Goal: Task Accomplishment & Management: Complete application form

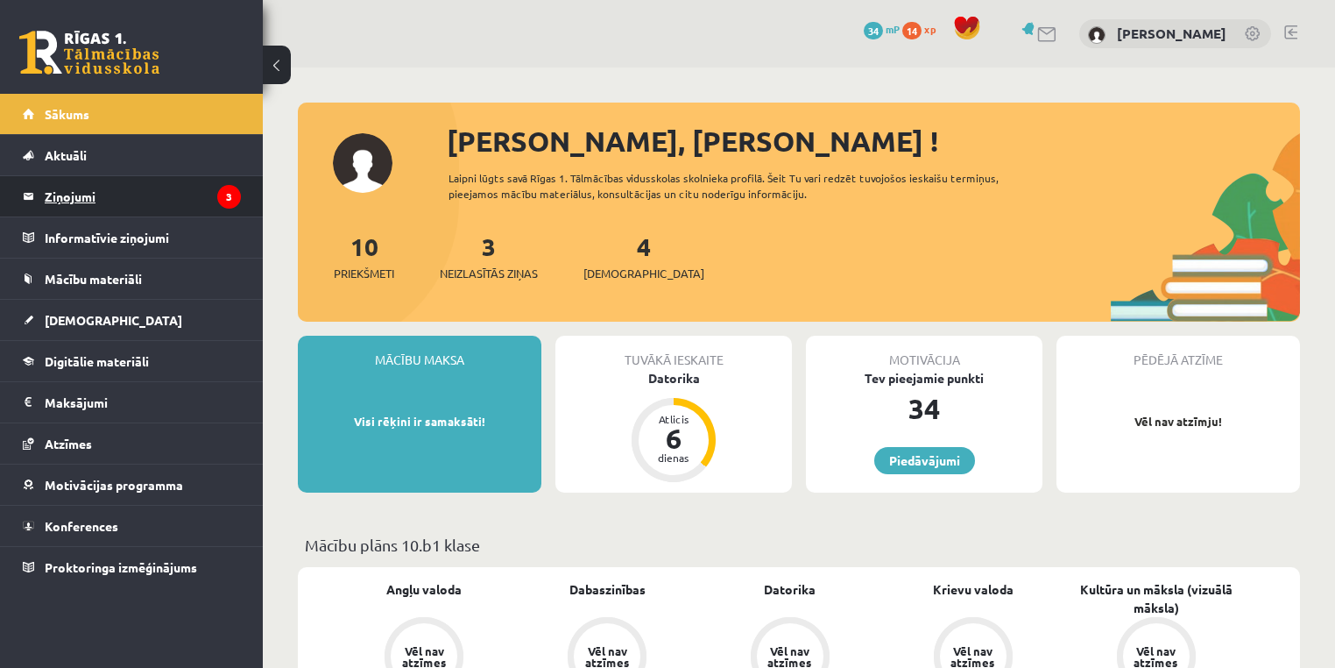
drag, startPoint x: 0, startPoint y: 0, endPoint x: 140, endPoint y: 197, distance: 241.9
click at [140, 197] on legend "Ziņojumi 3" at bounding box center [143, 196] width 196 height 40
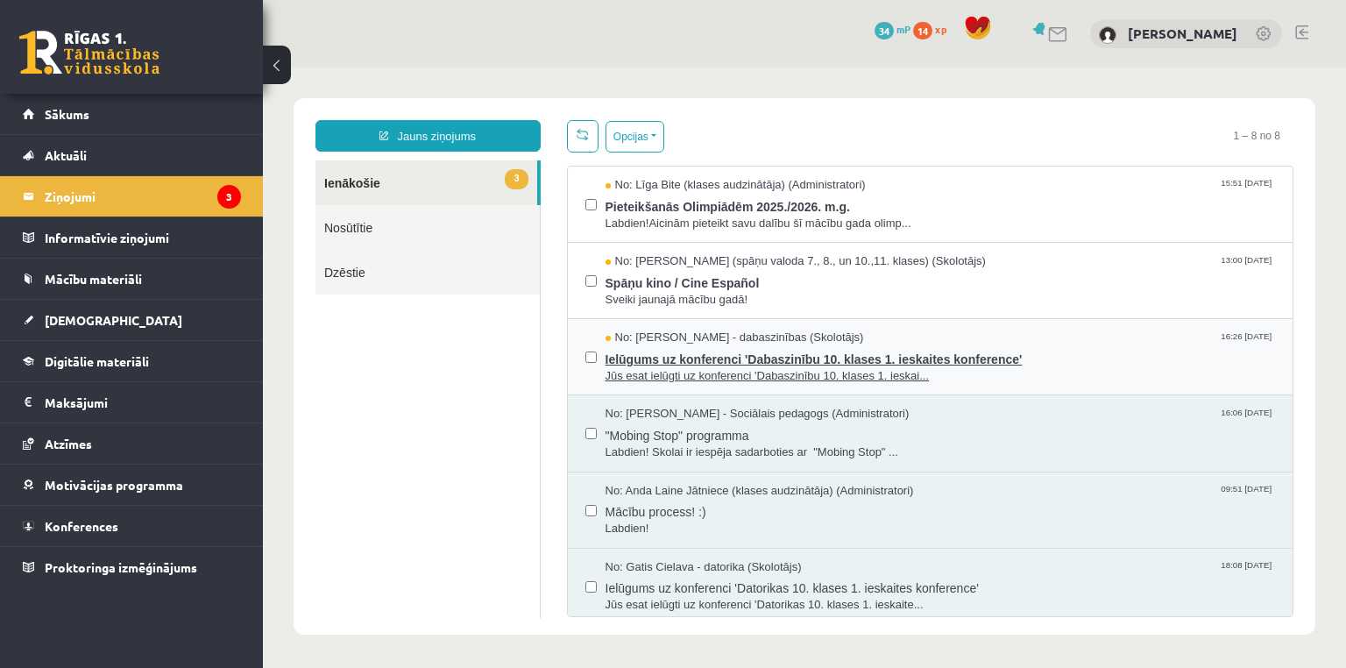
click at [1089, 334] on div "No: [PERSON_NAME] - dabaszinības (Skolotājs) 16:26 [DATE]" at bounding box center [940, 337] width 670 height 17
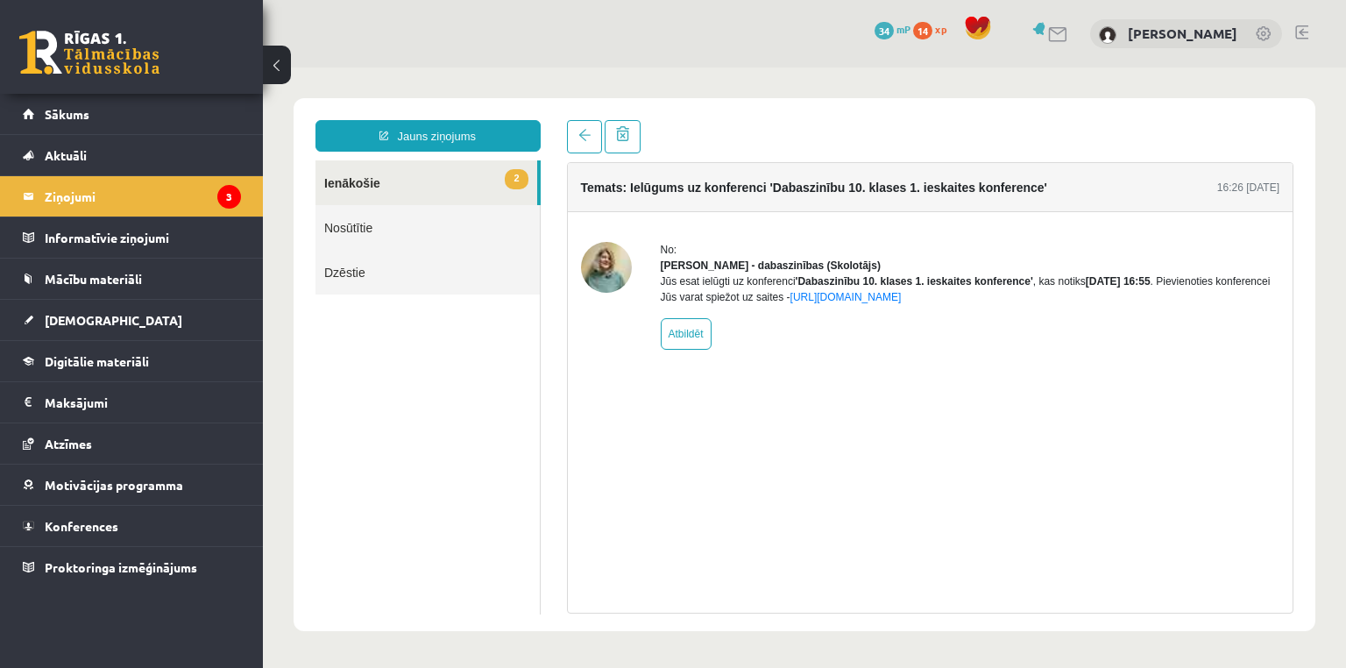
click at [403, 219] on link "Nosūtītie" at bounding box center [427, 227] width 224 height 45
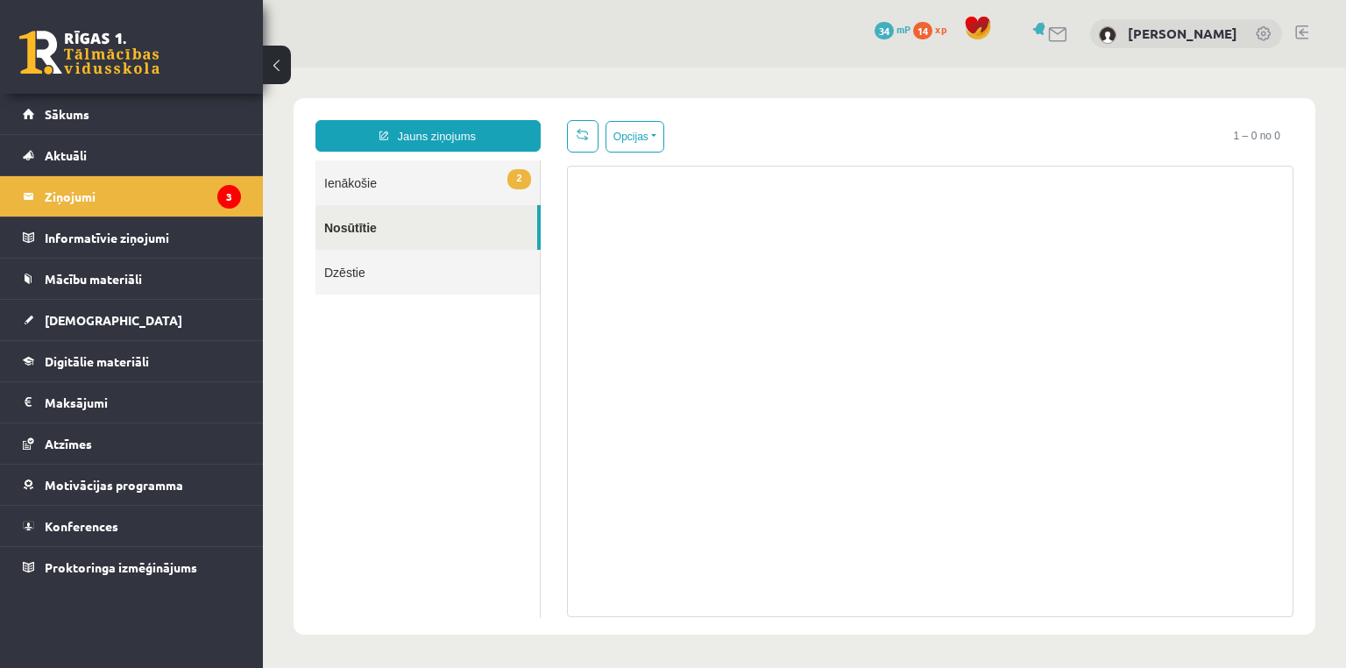
click at [413, 179] on link "2 Ienākošie" at bounding box center [427, 182] width 224 height 45
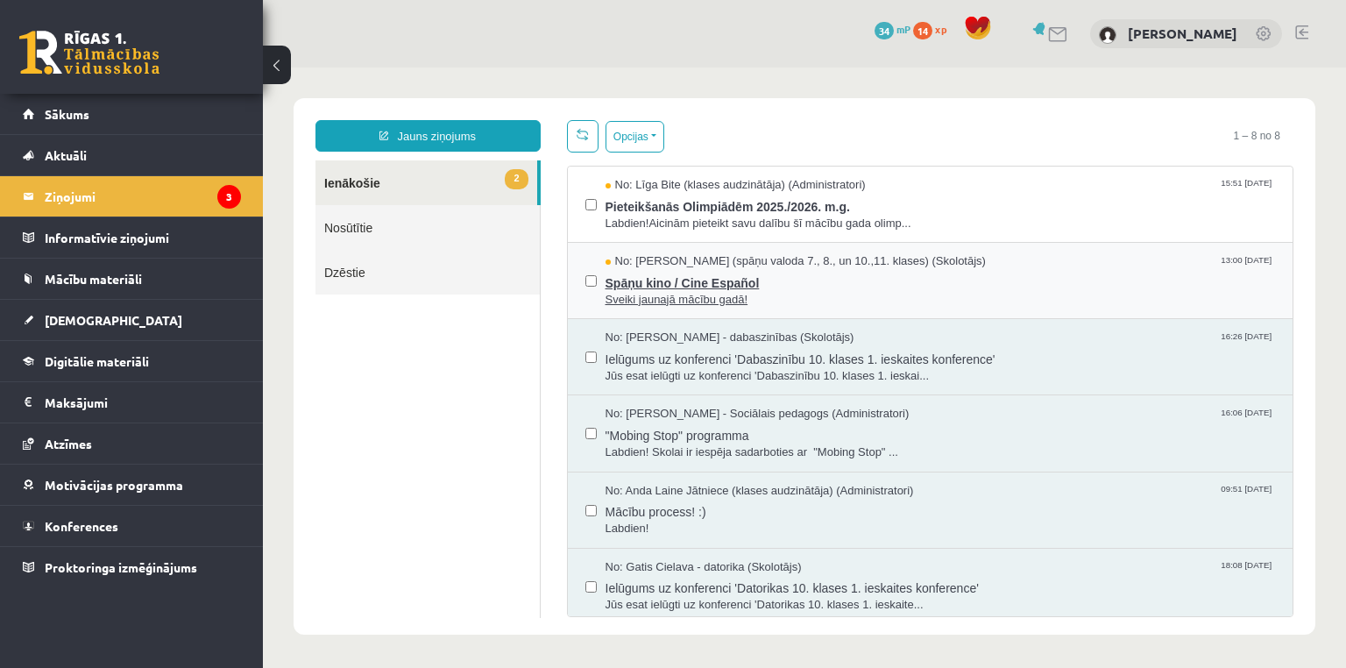
click at [1042, 265] on div "No: [PERSON_NAME] (spāņu valoda 7., 8., un 10.,11. klases) (Skolotājs) 13:00 [D…" at bounding box center [940, 261] width 670 height 17
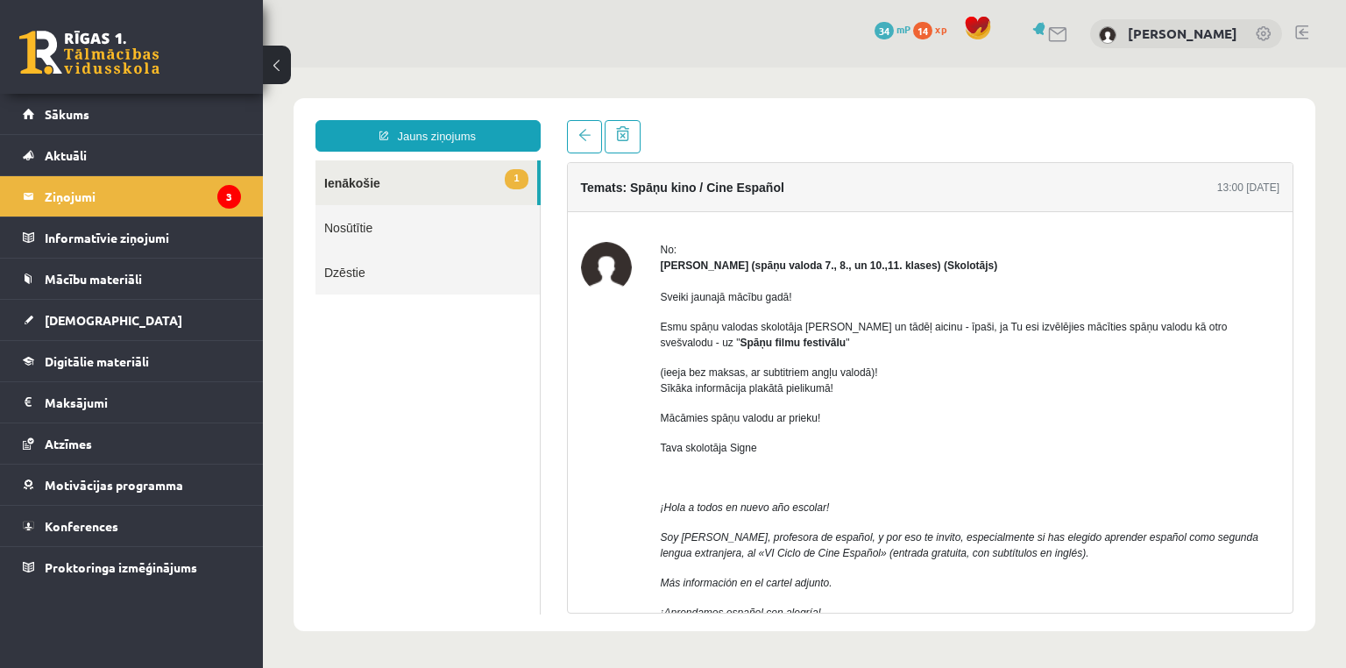
click at [417, 179] on link "1 Ienākošie" at bounding box center [426, 182] width 222 height 45
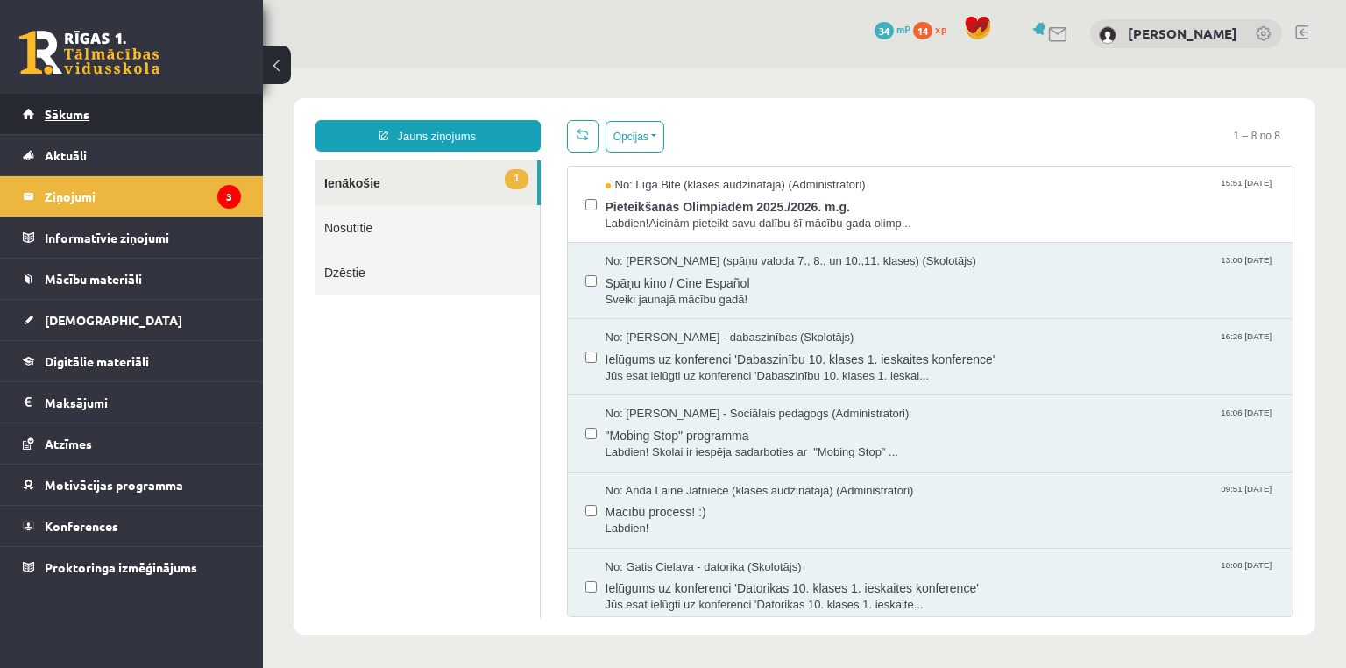
click at [96, 117] on link "Sākums" at bounding box center [132, 114] width 218 height 40
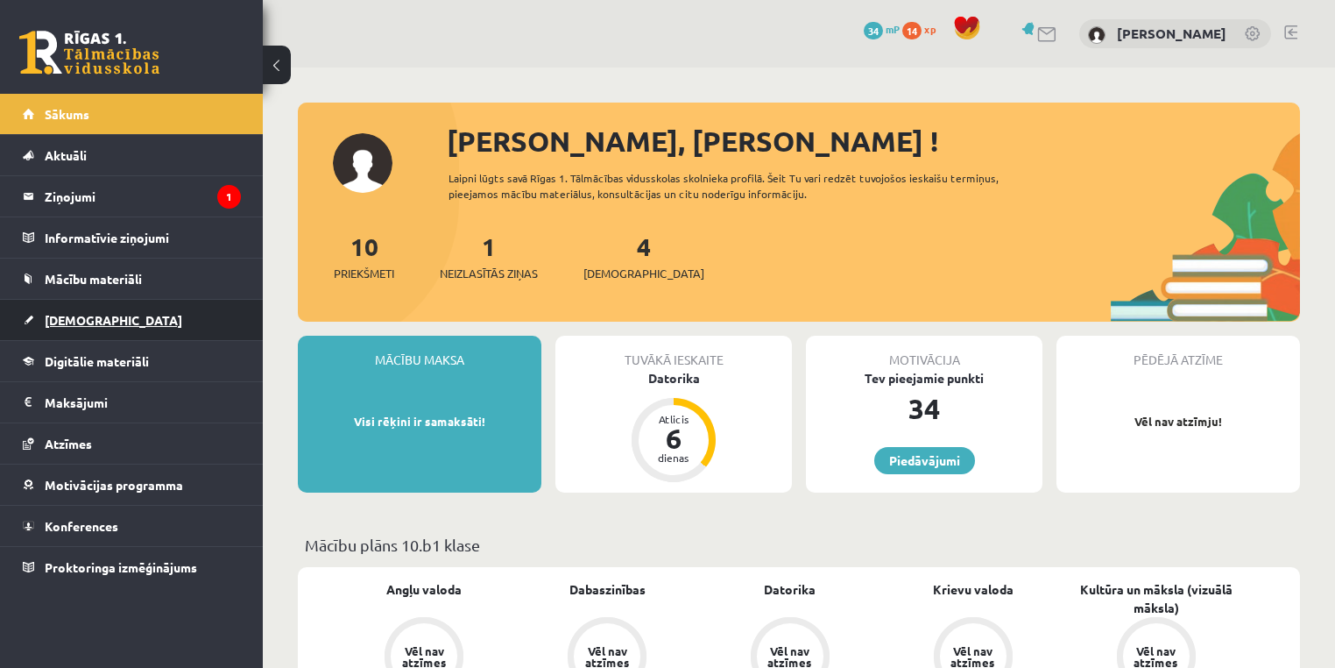
click at [161, 320] on link "[DEMOGRAPHIC_DATA]" at bounding box center [132, 320] width 218 height 40
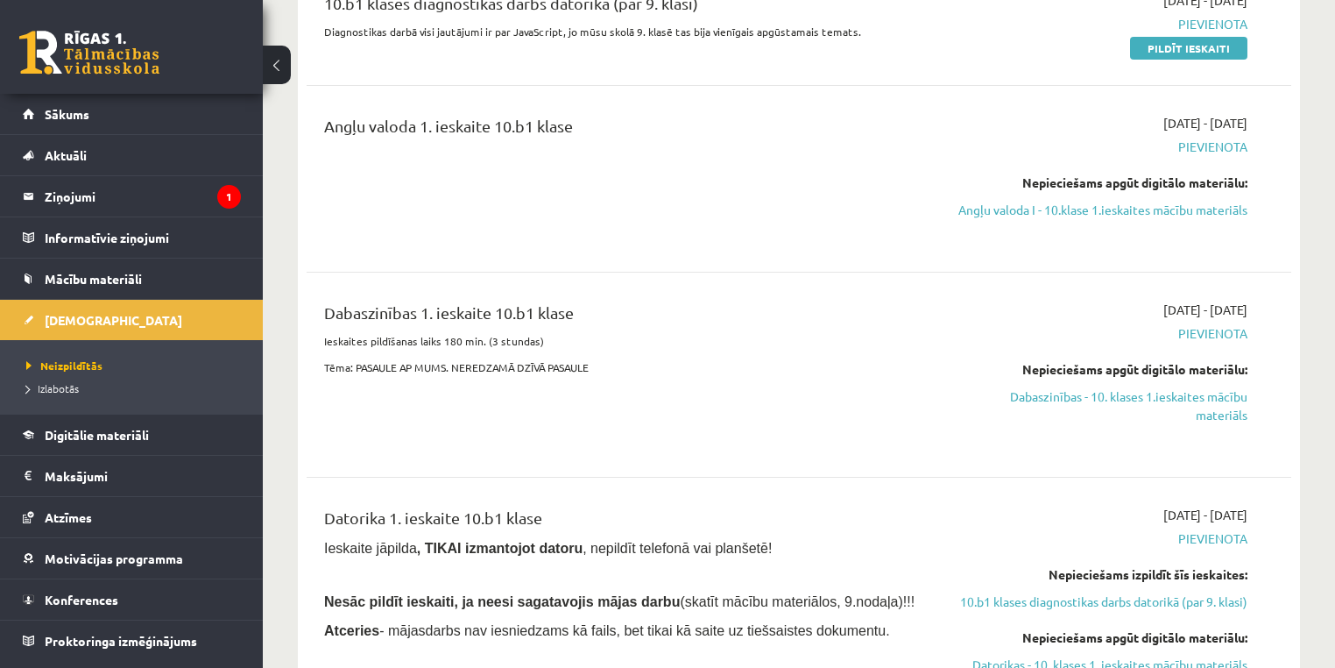
scroll to position [280, 0]
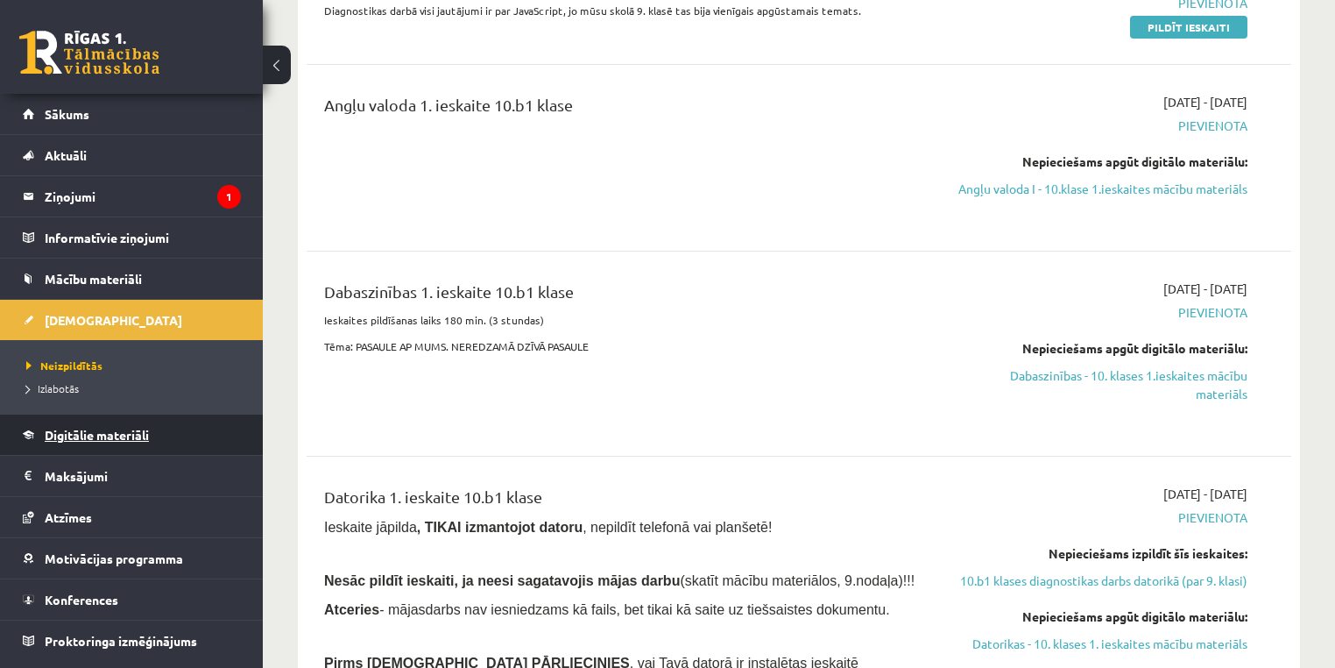
click at [149, 434] on span "Digitālie materiāli" at bounding box center [97, 435] width 104 height 16
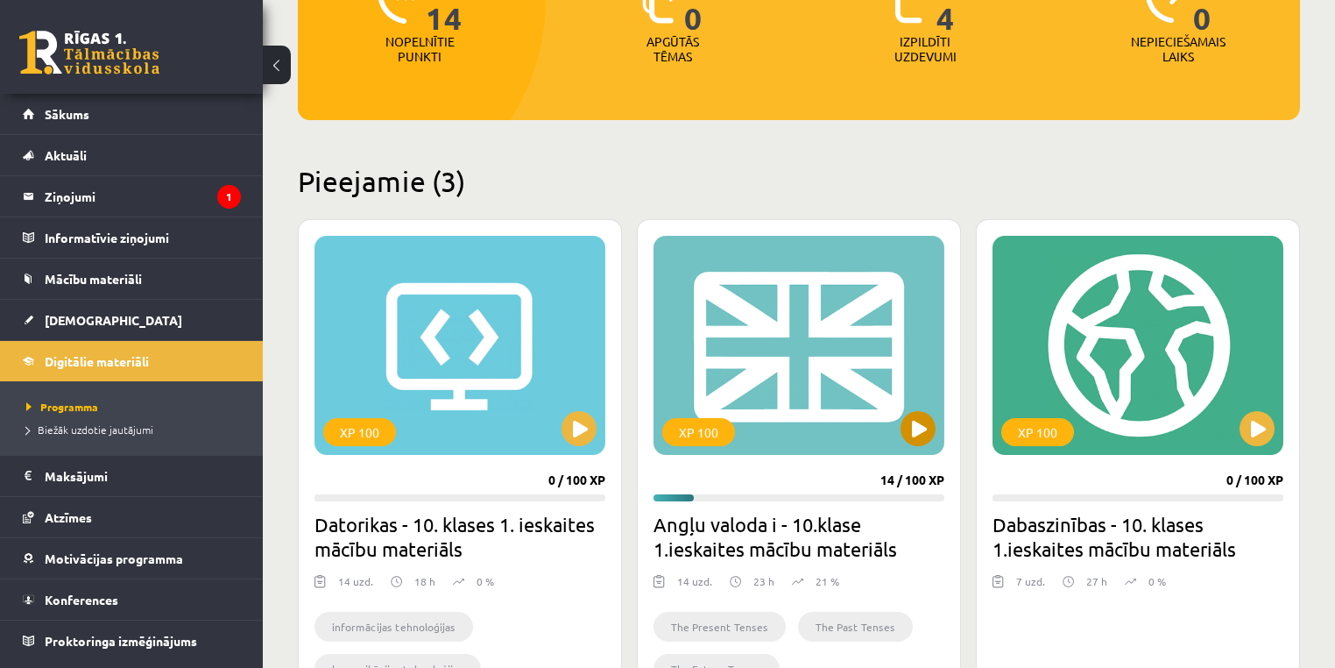
click at [867, 359] on div "XP 100" at bounding box center [799, 345] width 291 height 219
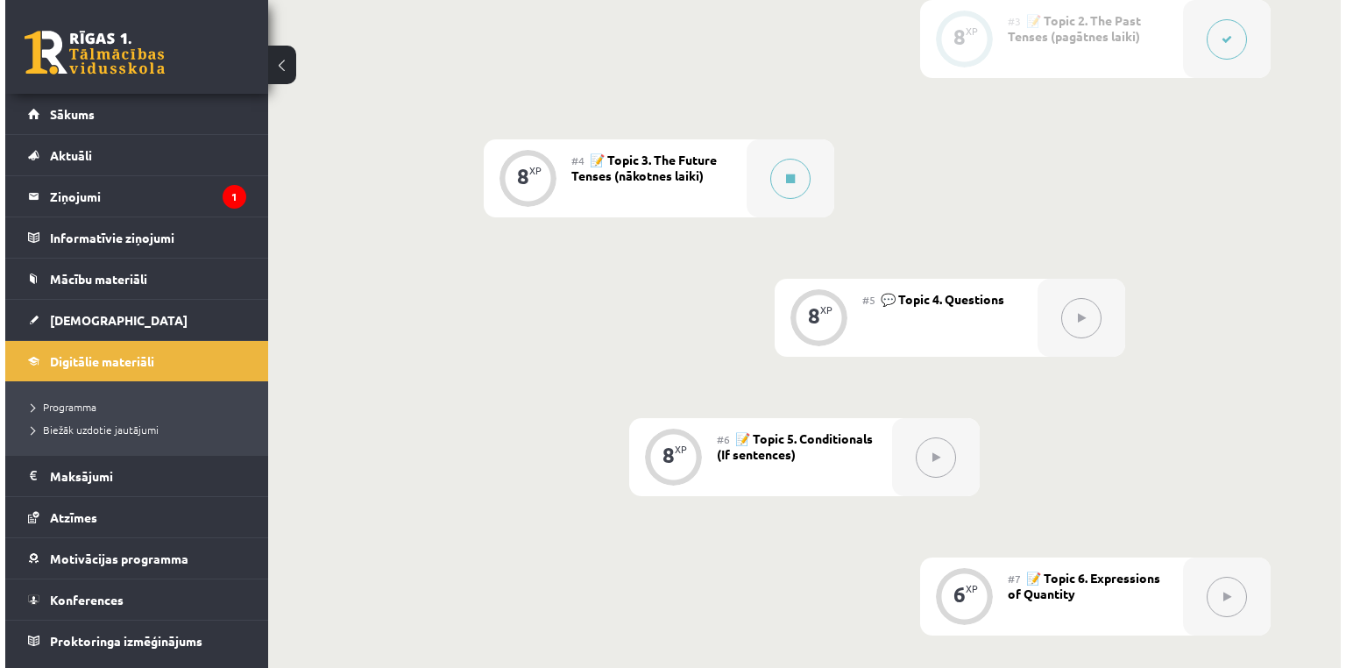
scroll to position [549, 0]
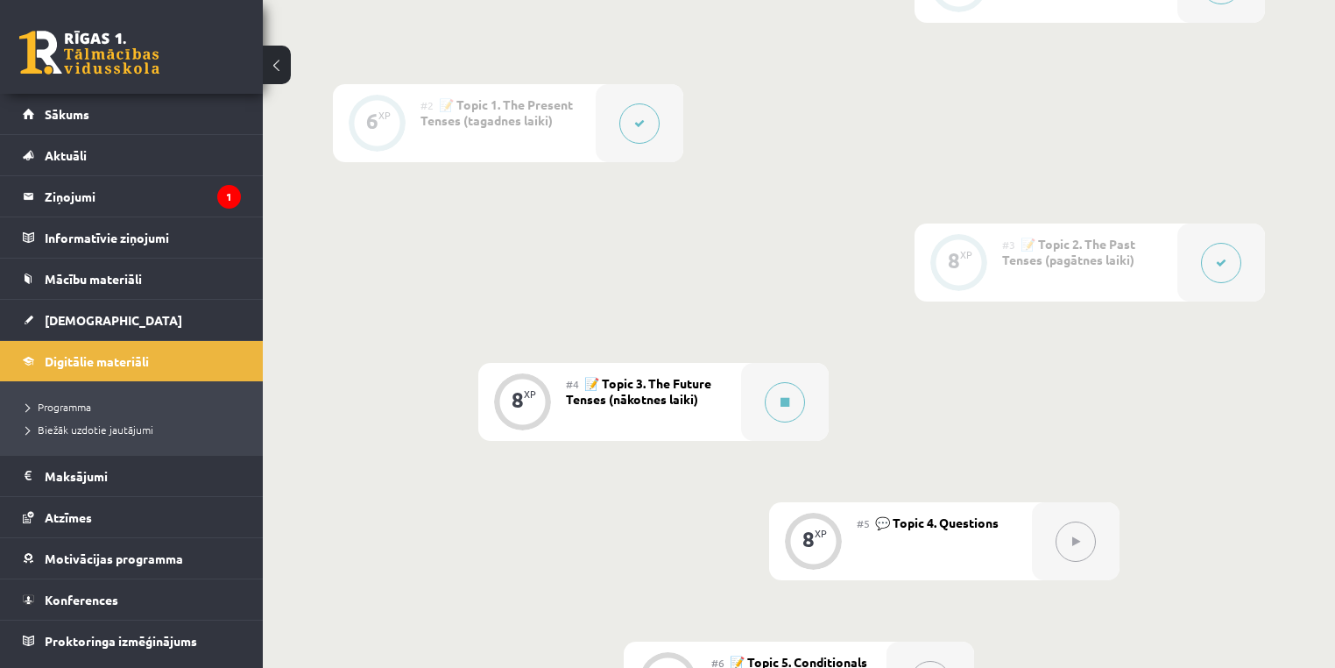
drag, startPoint x: 691, startPoint y: 397, endPoint x: 530, endPoint y: 406, distance: 161.5
click at [696, 392] on span "📝 Topic 3. The Future Tenses (nākotnes laiki)" at bounding box center [638, 391] width 145 height 32
click at [606, 399] on span "📝 Topic 3. The Future Tenses (nākotnes laiki)" at bounding box center [638, 391] width 145 height 32
click at [761, 408] on div at bounding box center [785, 402] width 88 height 78
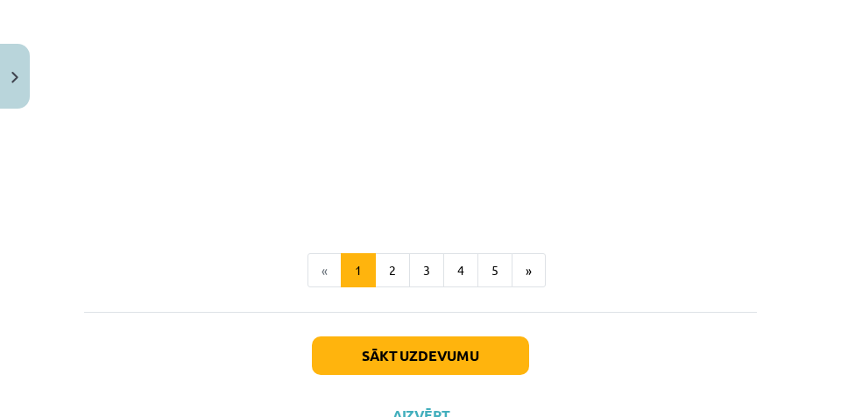
scroll to position [1257, 0]
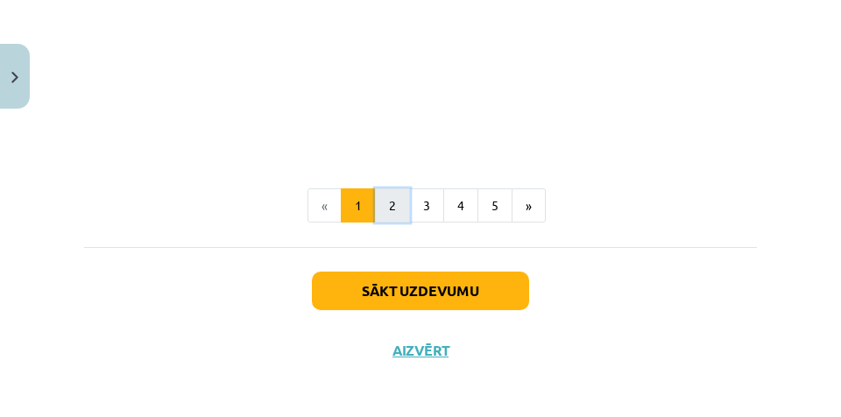
click at [391, 197] on button "2" at bounding box center [392, 205] width 35 height 35
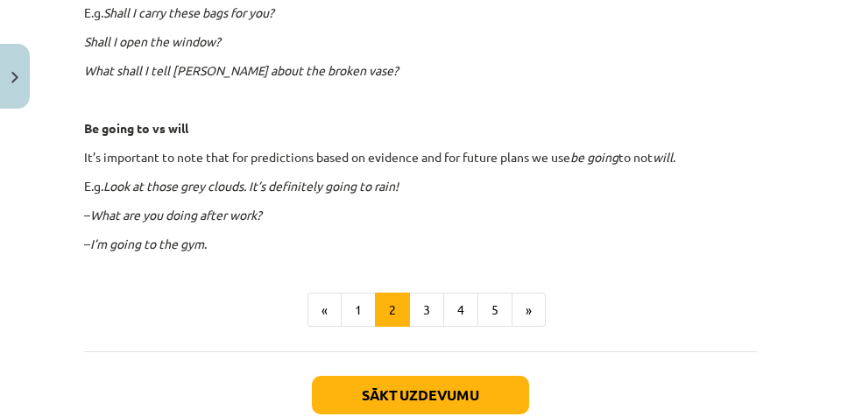
scroll to position [1190, 0]
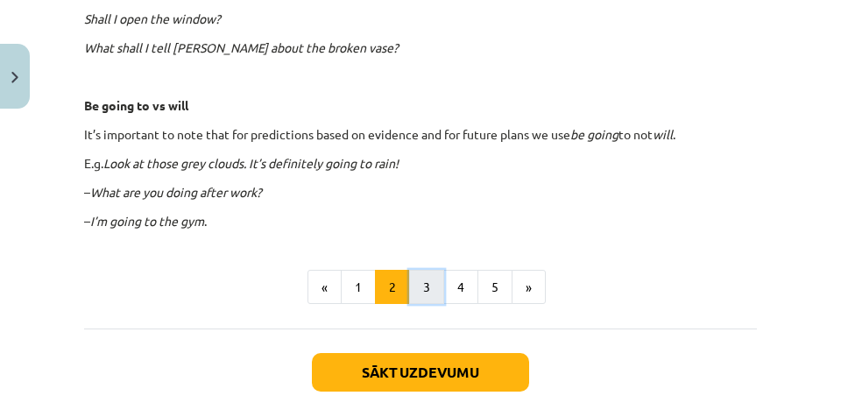
click at [425, 283] on button "3" at bounding box center [426, 287] width 35 height 35
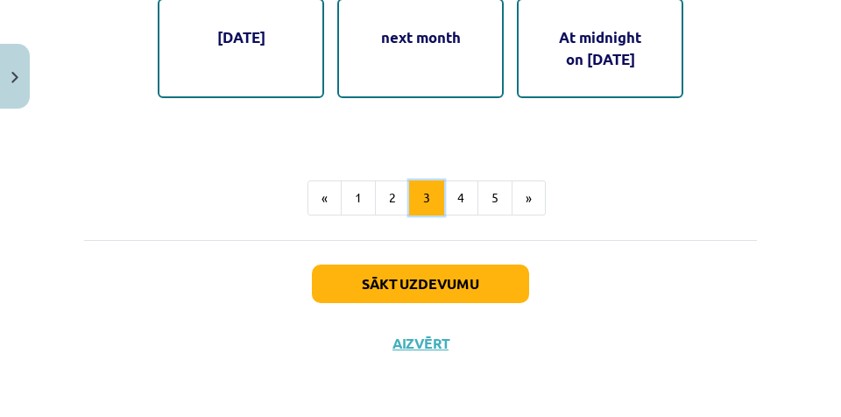
scroll to position [1271, 0]
click at [357, 206] on button "1" at bounding box center [358, 197] width 35 height 35
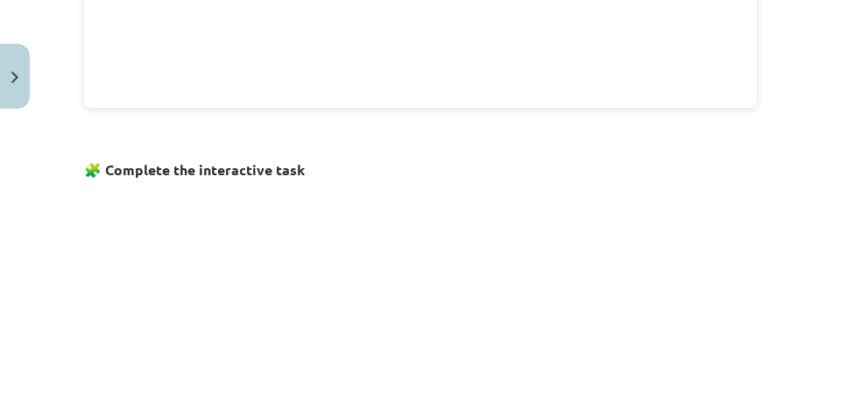
scroll to position [1169, 0]
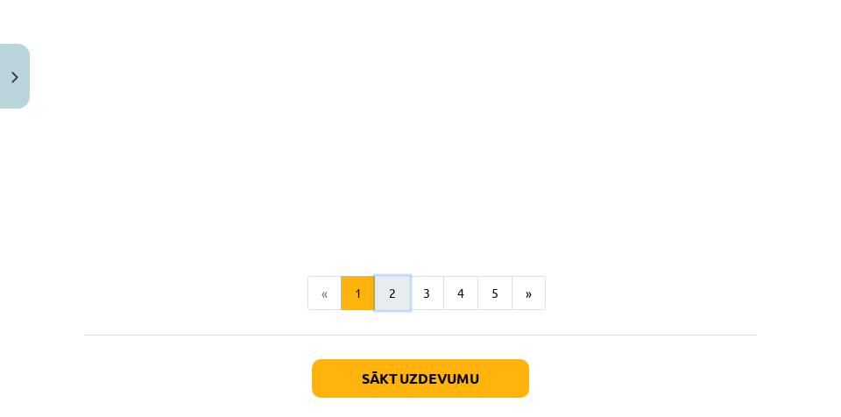
click at [398, 282] on button "2" at bounding box center [392, 293] width 35 height 35
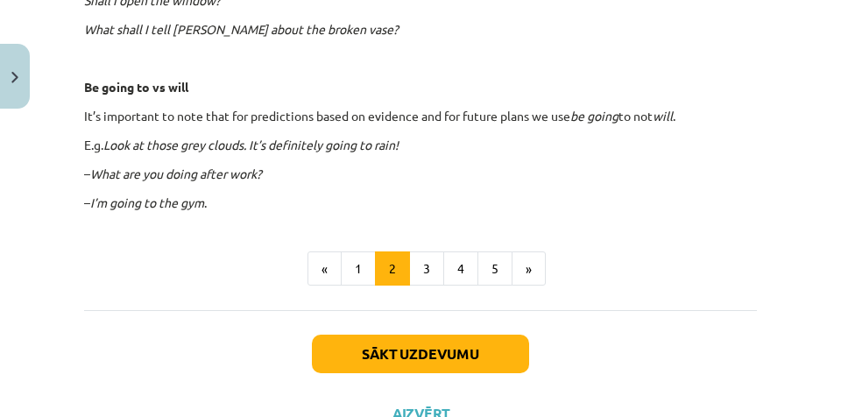
scroll to position [1190, 0]
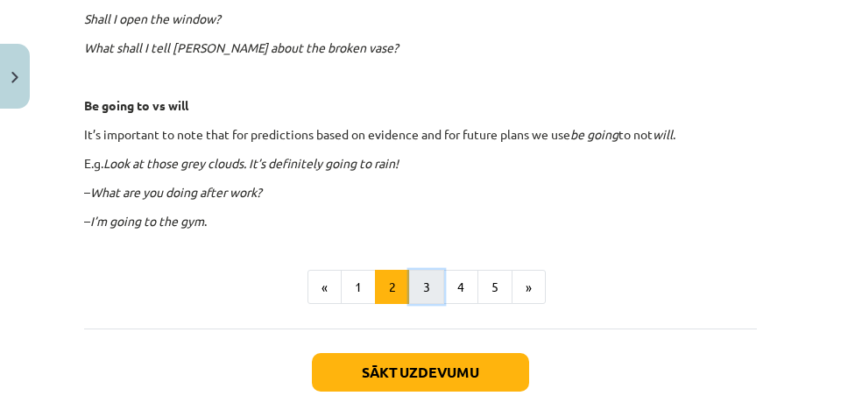
click at [430, 281] on button "3" at bounding box center [426, 287] width 35 height 35
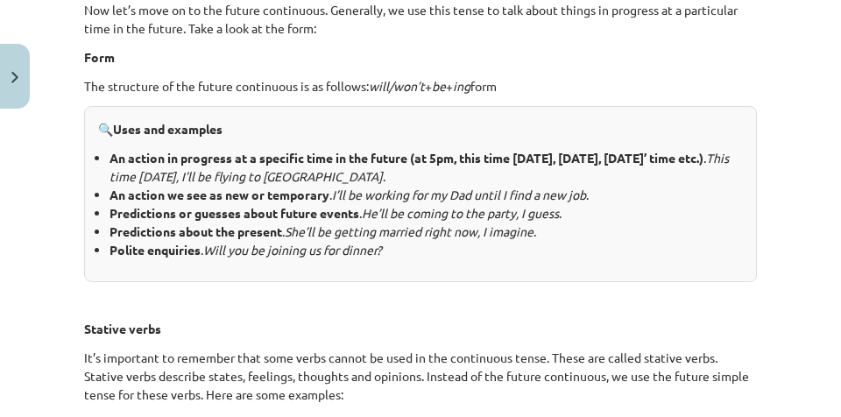
scroll to position [314, 0]
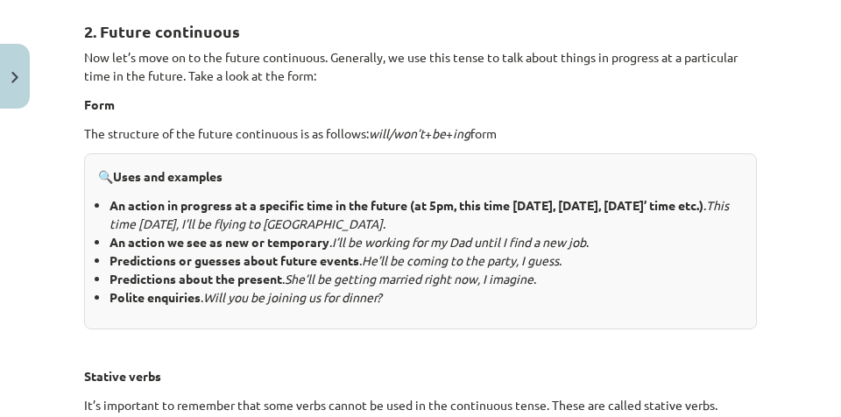
drag, startPoint x: 251, startPoint y: 33, endPoint x: 107, endPoint y: 73, distance: 149.8
click at [124, 30] on h2 "2. Future continuous" at bounding box center [420, 21] width 673 height 43
click at [203, 80] on p "Now let’s move on to the future continuous. Generally, we use this tense to tal…" at bounding box center [420, 66] width 673 height 37
click at [256, 74] on p "Now let’s move on to the future continuous. Generally, we use this tense to tal…" at bounding box center [420, 66] width 673 height 37
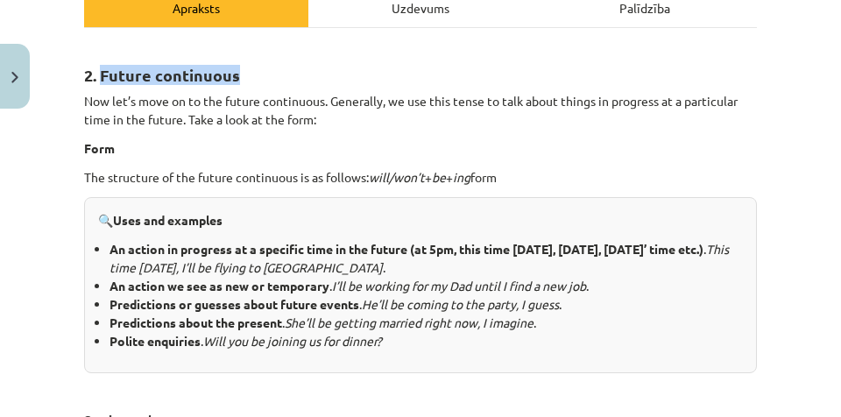
drag, startPoint x: 104, startPoint y: 74, endPoint x: 237, endPoint y: 80, distance: 133.3
click at [237, 80] on h2 "2. Future continuous" at bounding box center [420, 65] width 673 height 43
copy strong "Future continuous"
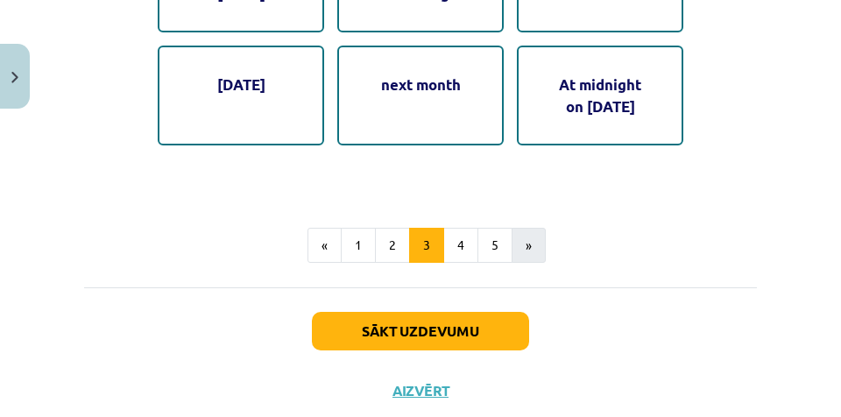
scroll to position [1271, 0]
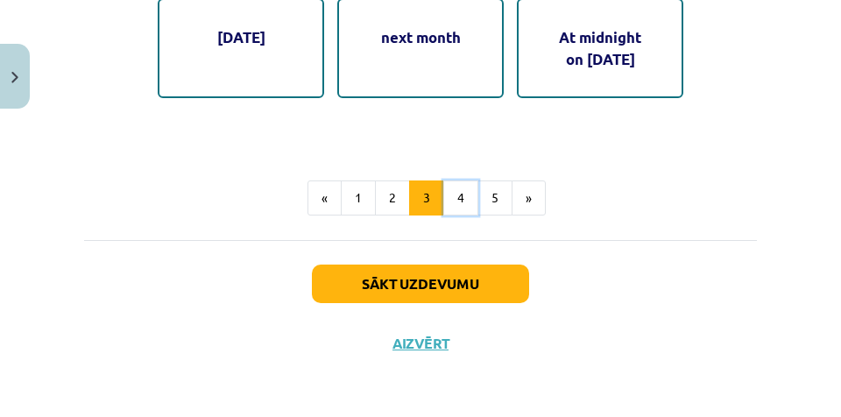
drag, startPoint x: 460, startPoint y: 201, endPoint x: 659, endPoint y: 159, distance: 203.1
click at [460, 200] on button "4" at bounding box center [460, 197] width 35 height 35
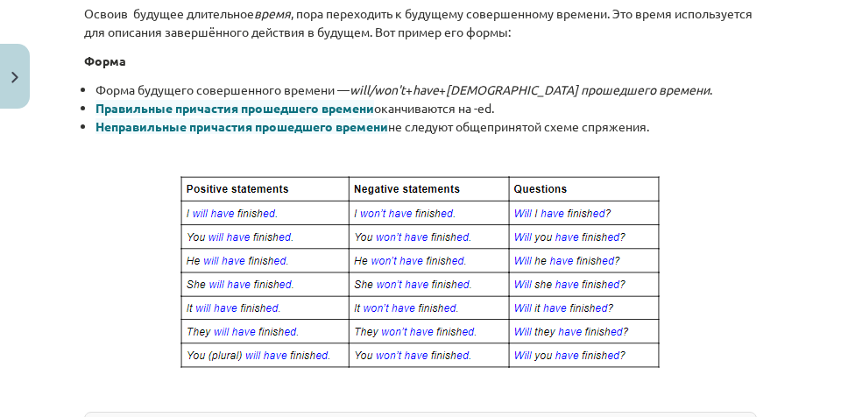
scroll to position [549, 0]
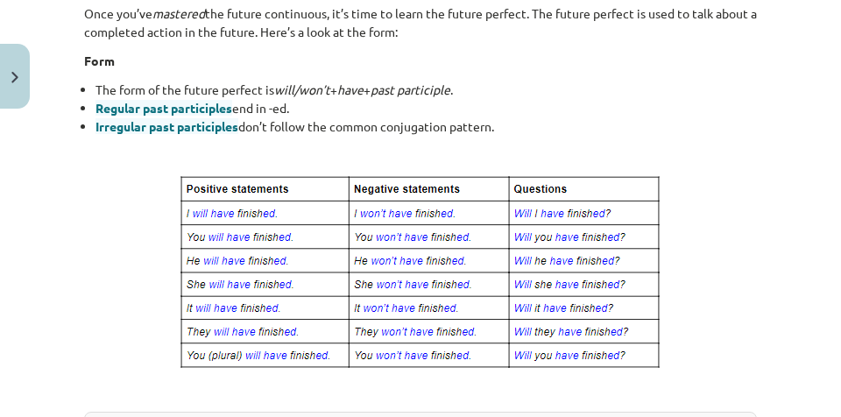
drag, startPoint x: 204, startPoint y: 125, endPoint x: 509, endPoint y: 207, distance: 315.6
click at [204, 125] on span "Irregular past participles" at bounding box center [166, 126] width 143 height 16
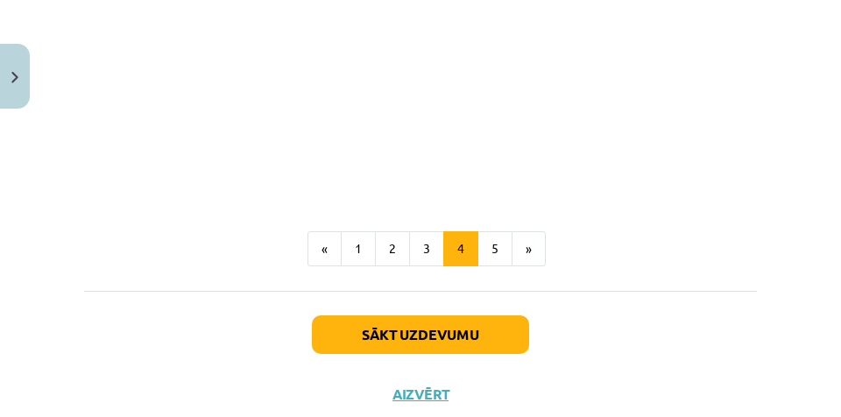
scroll to position [1237, 0]
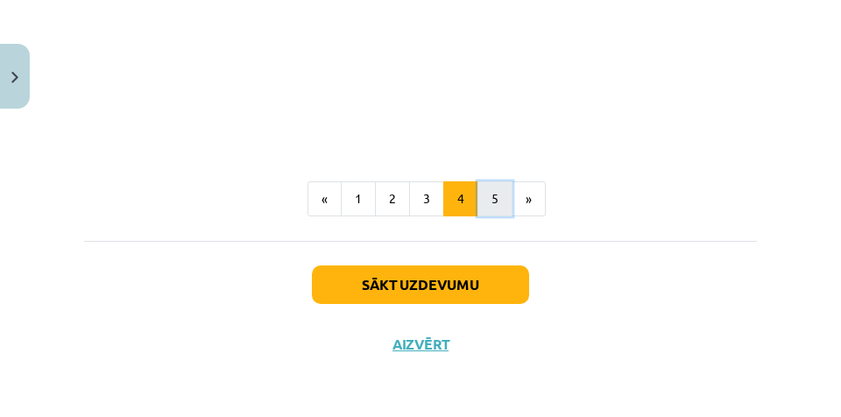
click at [498, 200] on button "5" at bounding box center [494, 198] width 35 height 35
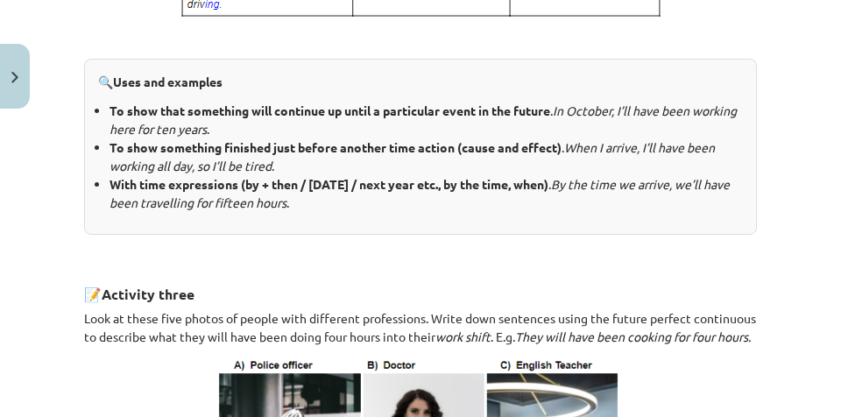
scroll to position [620, 0]
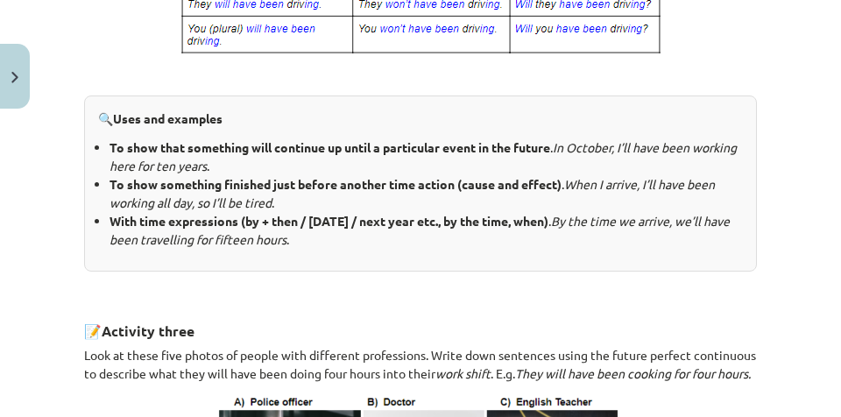
click at [363, 300] on div "4. Future perfect continuous We use the future perfect continuous to show that …" at bounding box center [420, 284] width 673 height 1182
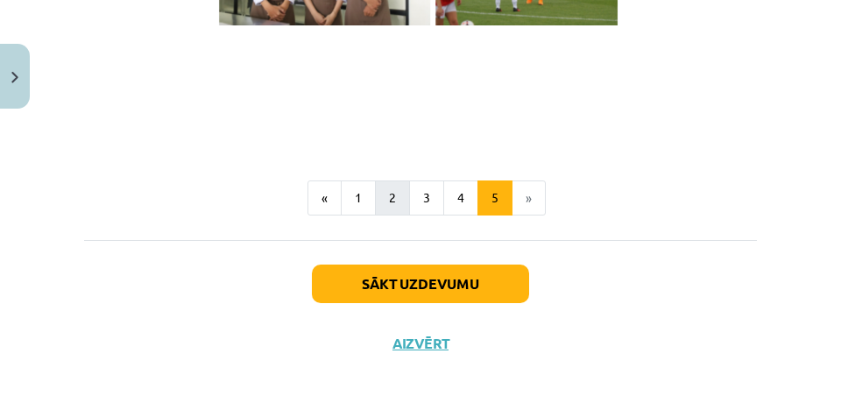
scroll to position [1372, 0]
click at [359, 202] on button "1" at bounding box center [358, 197] width 35 height 35
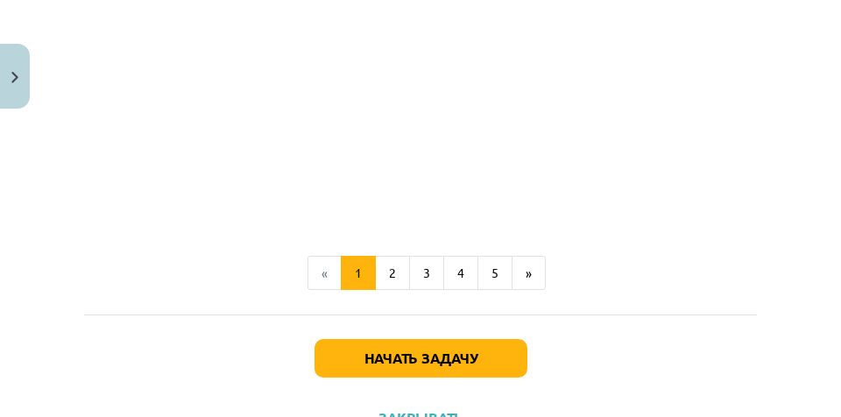
scroll to position [1233, 0]
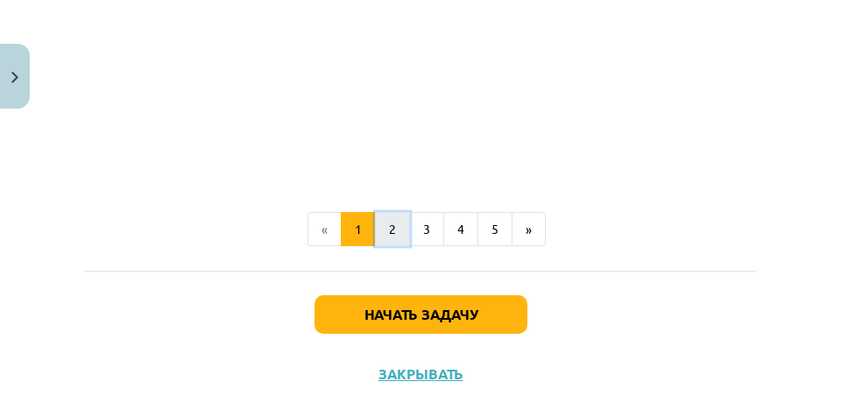
click at [389, 225] on font "2" at bounding box center [392, 229] width 7 height 16
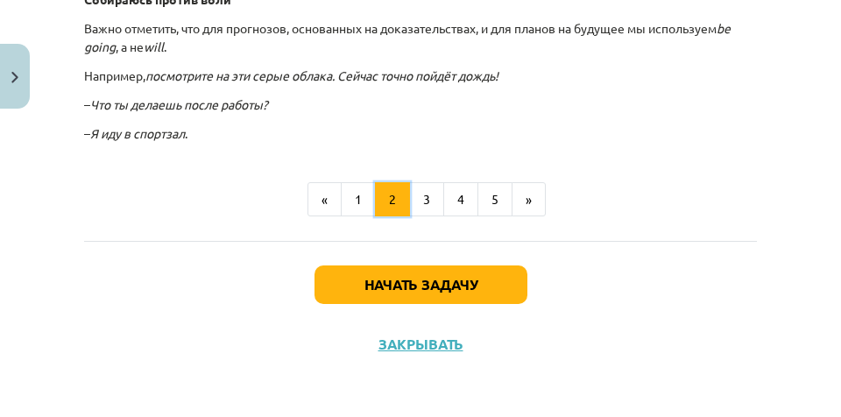
scroll to position [1314, 0]
click at [423, 201] on font "3" at bounding box center [426, 199] width 7 height 16
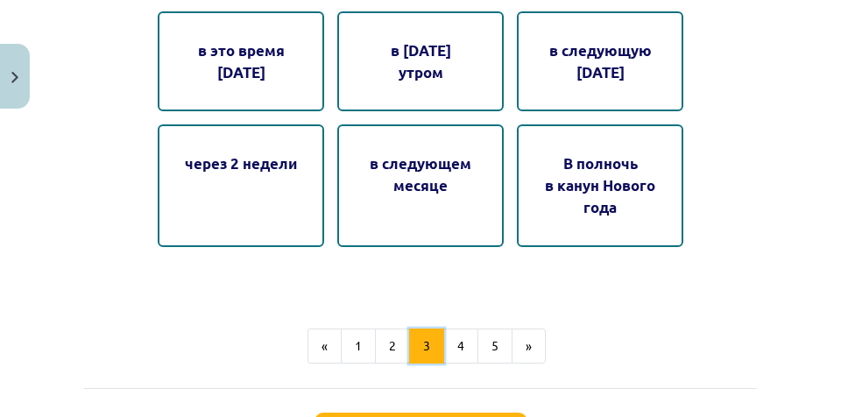
scroll to position [1190, 0]
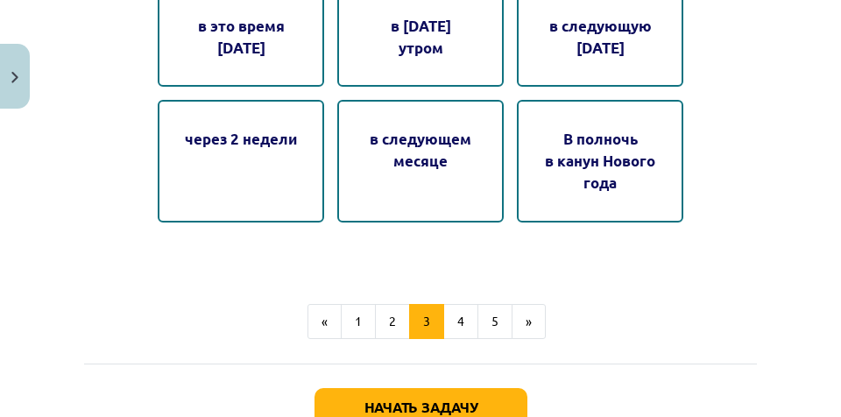
click at [371, 180] on div "в следующем месяце" at bounding box center [420, 161] width 166 height 123
click at [288, 195] on div "через 2 недели" at bounding box center [241, 161] width 166 height 123
drag, startPoint x: 452, startPoint y: 316, endPoint x: 229, endPoint y: 216, distance: 245.1
click at [454, 315] on button "4" at bounding box center [460, 321] width 35 height 35
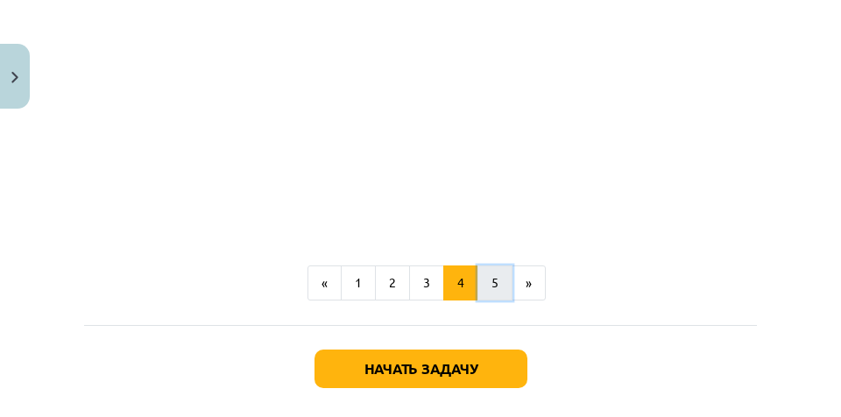
click at [505, 278] on button "5" at bounding box center [494, 282] width 35 height 35
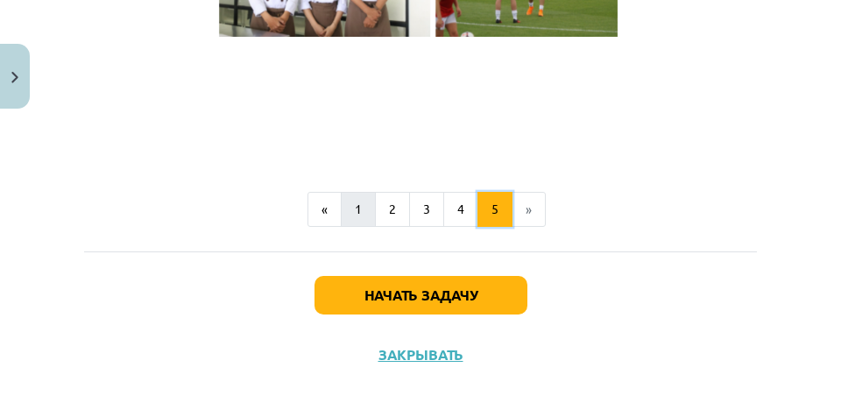
scroll to position [1409, 0]
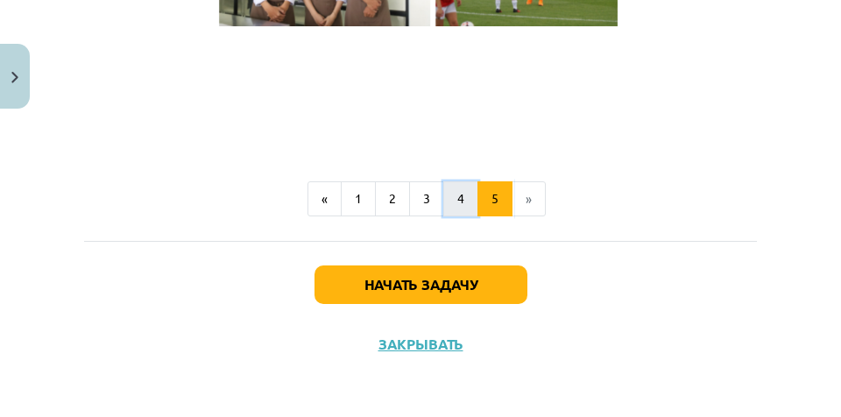
click at [452, 198] on button "4" at bounding box center [460, 198] width 35 height 35
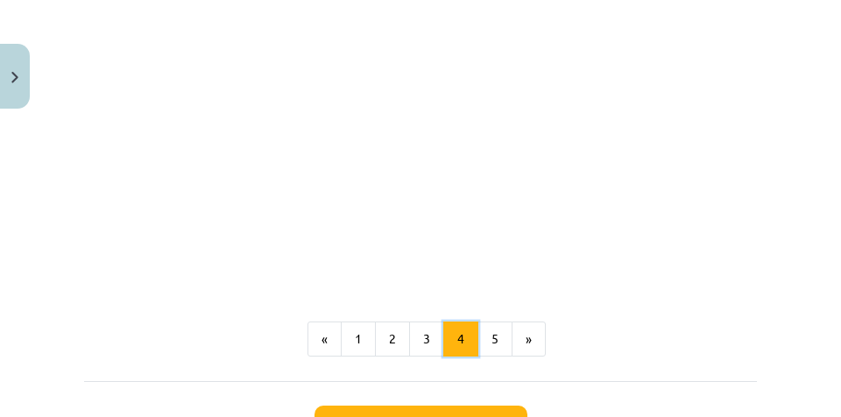
scroll to position [1142, 0]
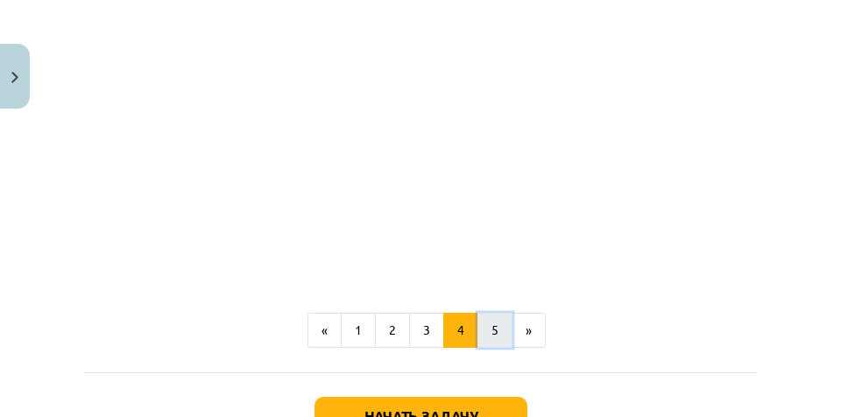
click at [491, 329] on font "5" at bounding box center [494, 330] width 7 height 16
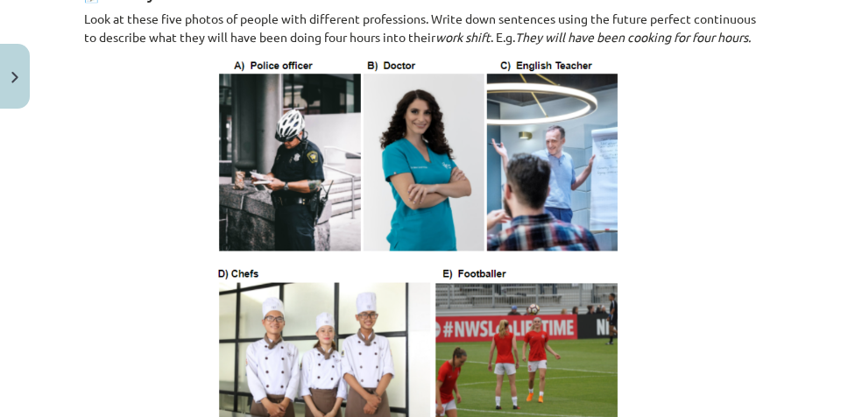
scroll to position [920, 0]
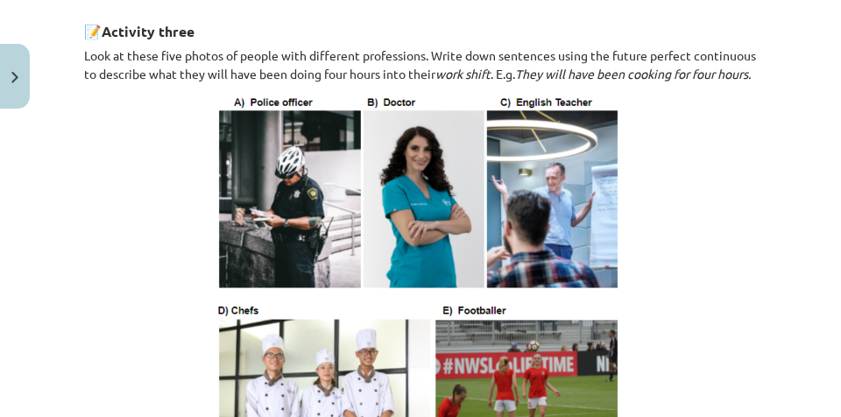
click at [763, 185] on div "Mācību tēma: Angļu valoda i - 10.klase 1.ieskaites mācību materiāls #4 📝 Topic …" at bounding box center [420, 208] width 841 height 417
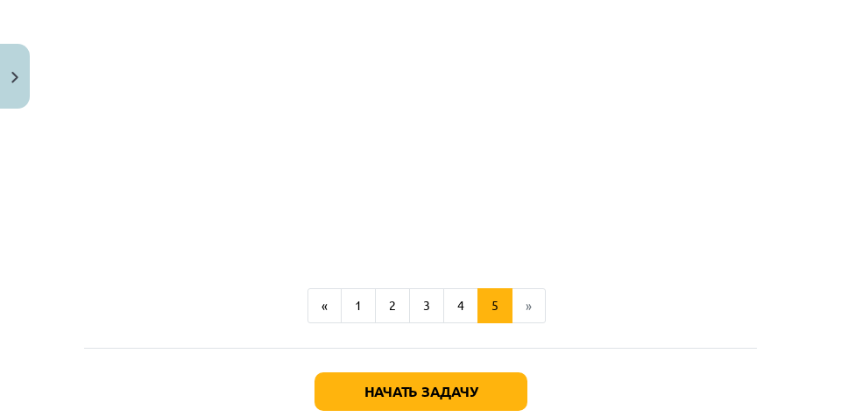
scroll to position [1482, 0]
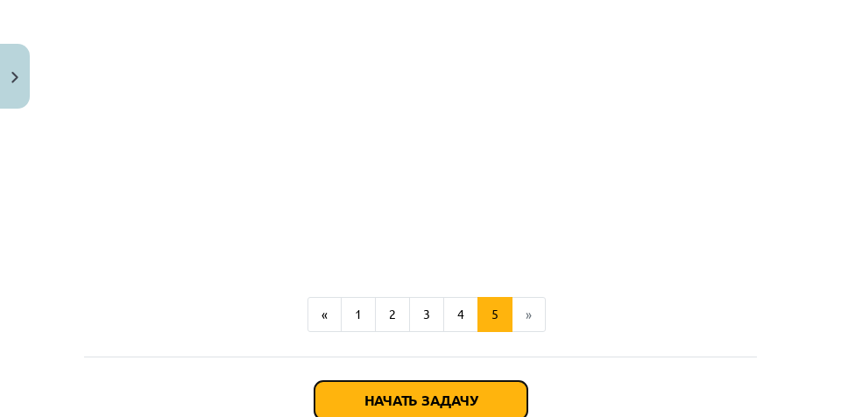
click at [396, 386] on button "Начать задачу" at bounding box center [420, 400] width 213 height 39
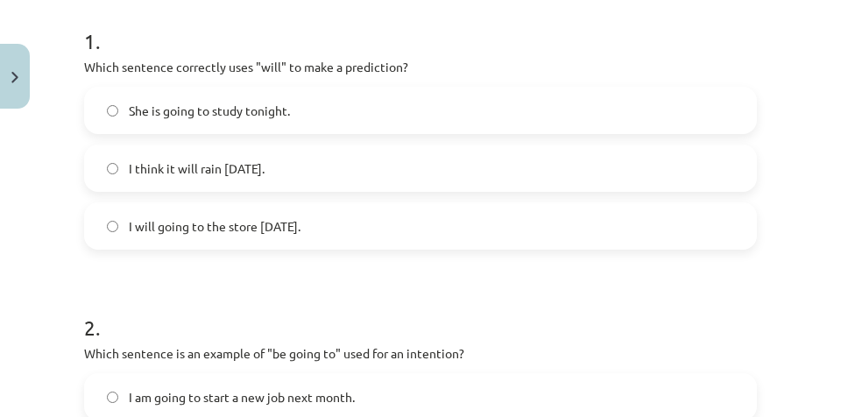
scroll to position [549, 0]
click at [382, 110] on label "She is going to study tonight." at bounding box center [420, 110] width 669 height 44
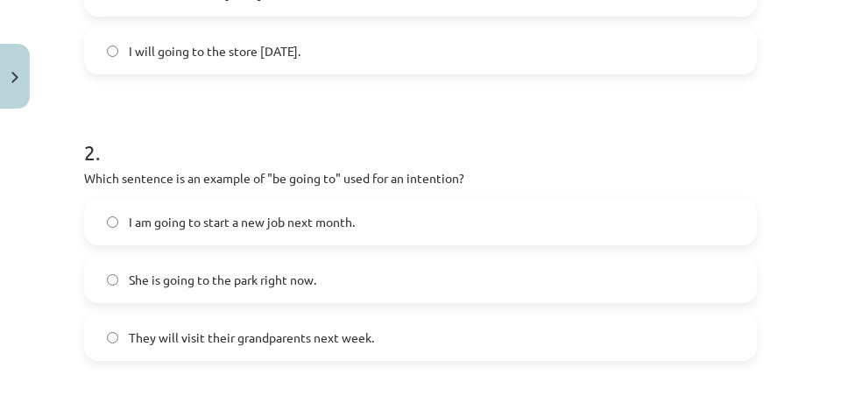
scroll to position [569, 0]
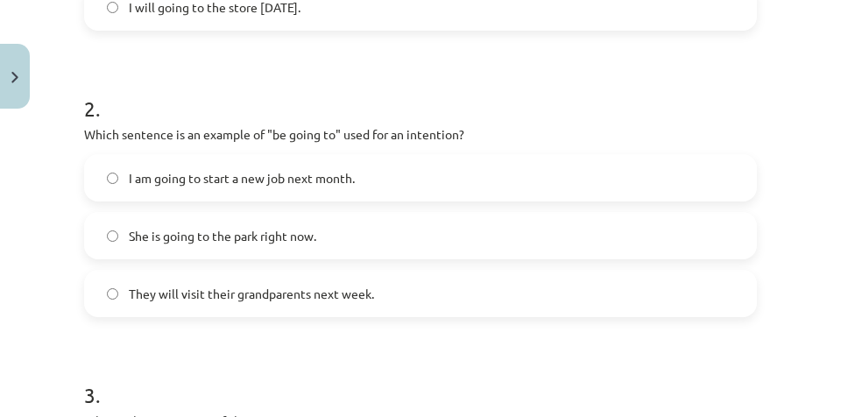
click at [527, 65] on form "1 . Which sentence correctly uses "will" to make a prediction? She is going to …" at bounding box center [420, 334] width 673 height 1111
click at [362, 174] on label "I am going to start a new job next month." at bounding box center [420, 178] width 669 height 44
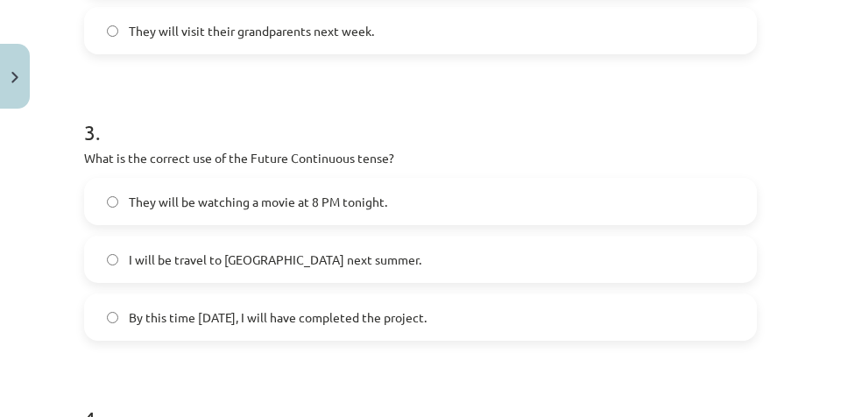
scroll to position [876, 0]
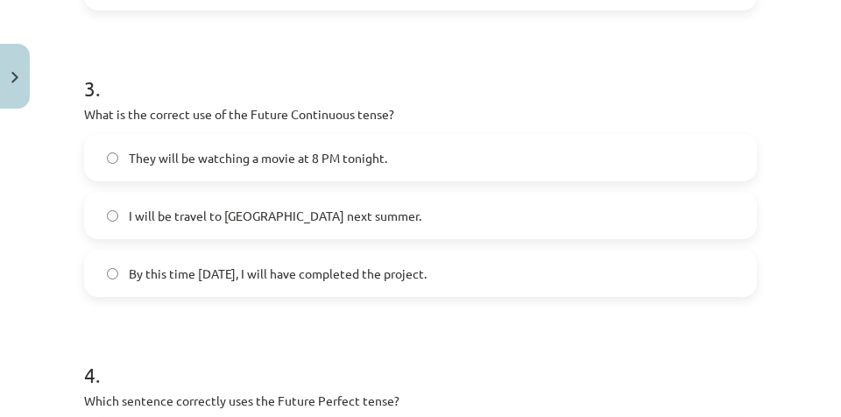
click at [247, 166] on span "They will be watching a movie at 8 PM tonight." at bounding box center [258, 158] width 258 height 18
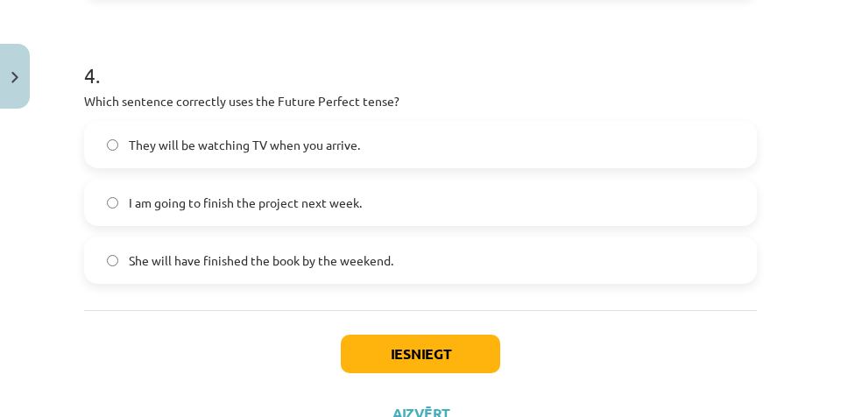
scroll to position [1183, 0]
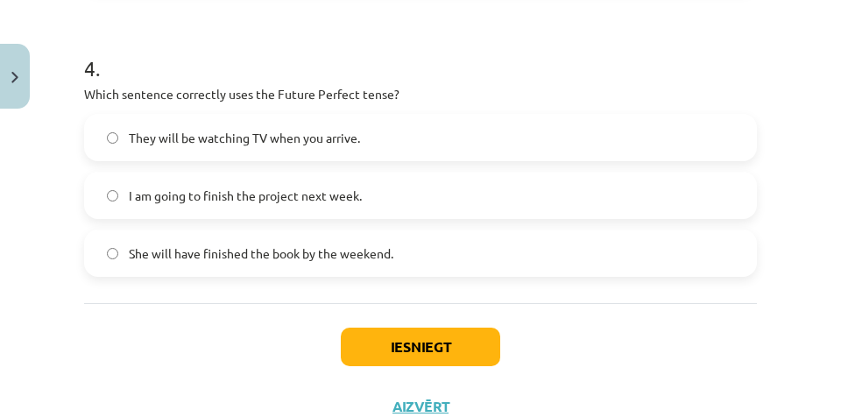
click at [182, 251] on span "She will have finished the book by the weekend." at bounding box center [261, 253] width 265 height 18
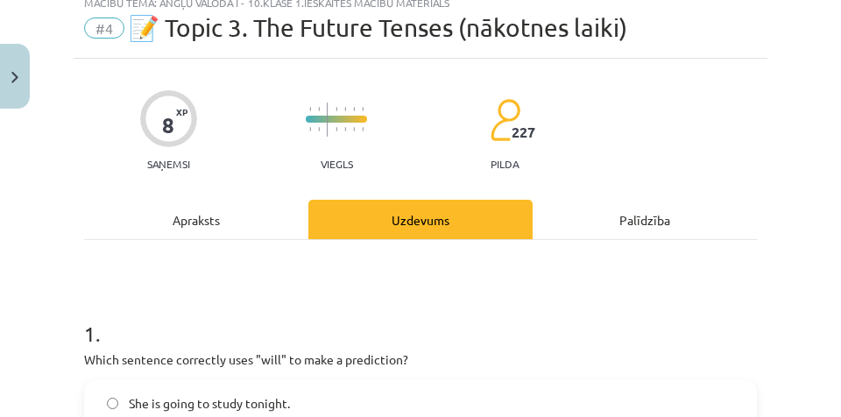
scroll to position [263, 0]
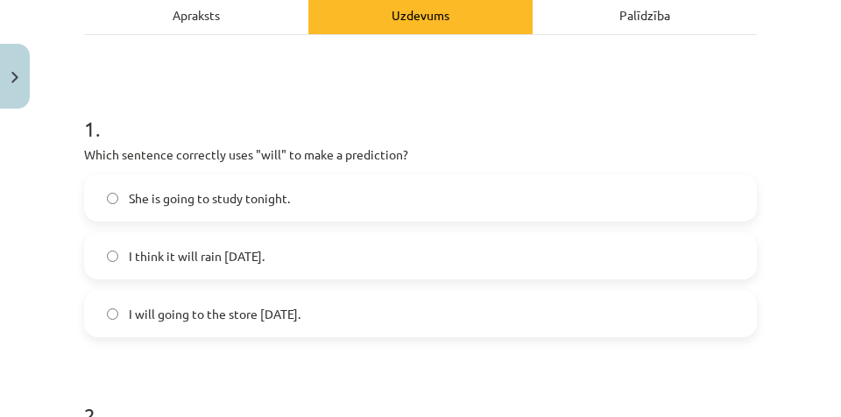
click at [343, 260] on label "I think it will rain tomorrow." at bounding box center [420, 256] width 669 height 44
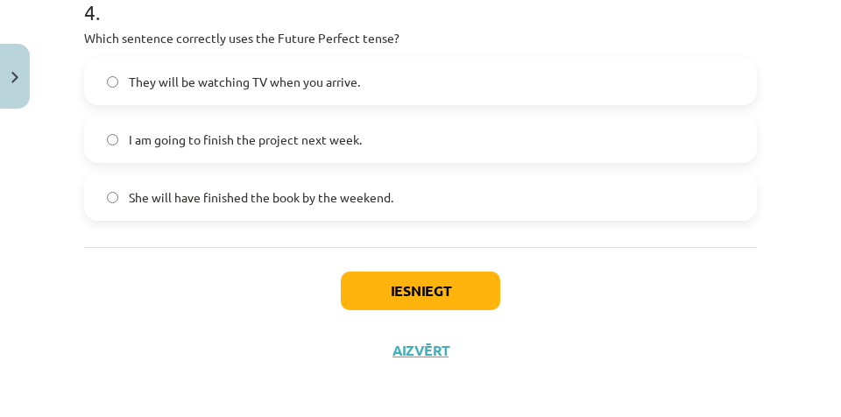
scroll to position [1245, 0]
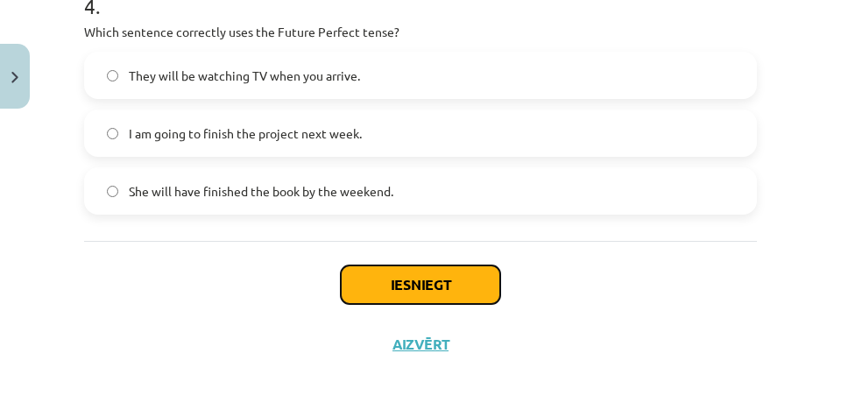
click at [469, 286] on button "Iesniegt" at bounding box center [420, 284] width 159 height 39
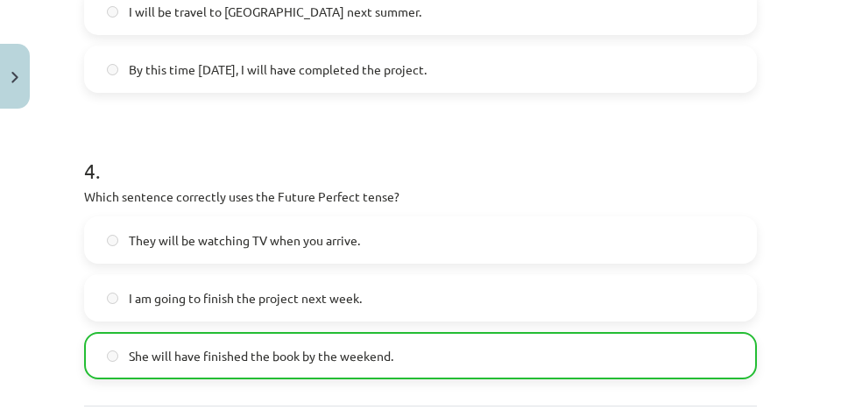
scroll to position [1301, 0]
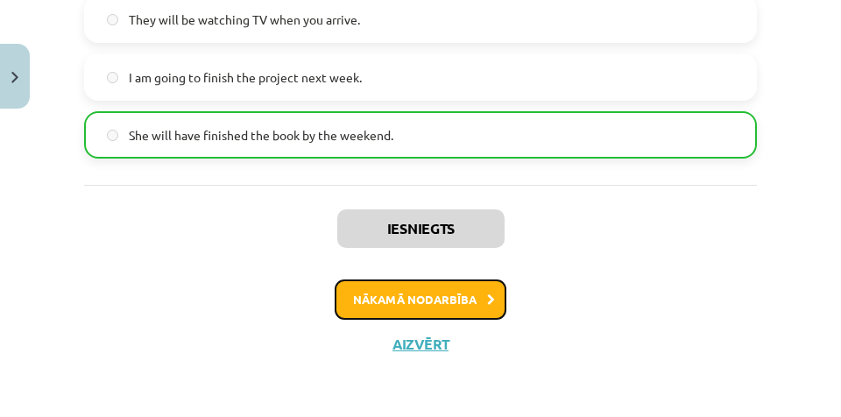
click at [474, 302] on button "Nākamā nodarbība" at bounding box center [421, 299] width 172 height 40
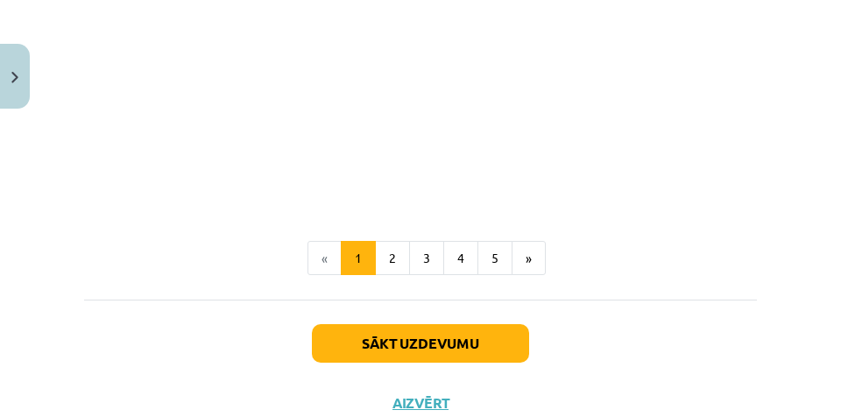
scroll to position [675, 0]
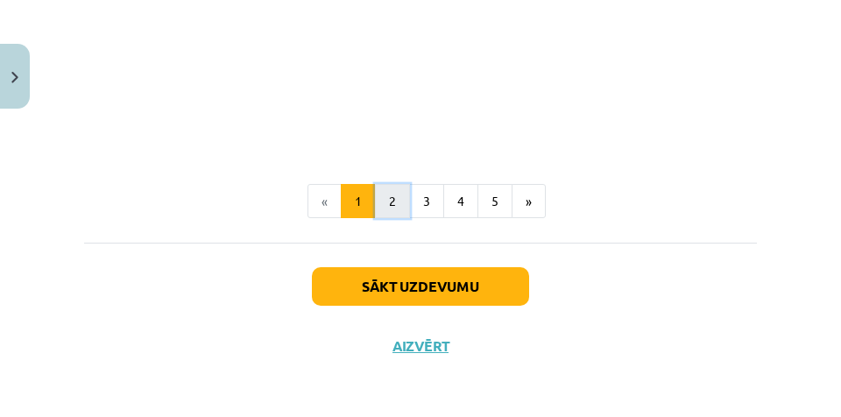
click at [391, 192] on button "2" at bounding box center [392, 201] width 35 height 35
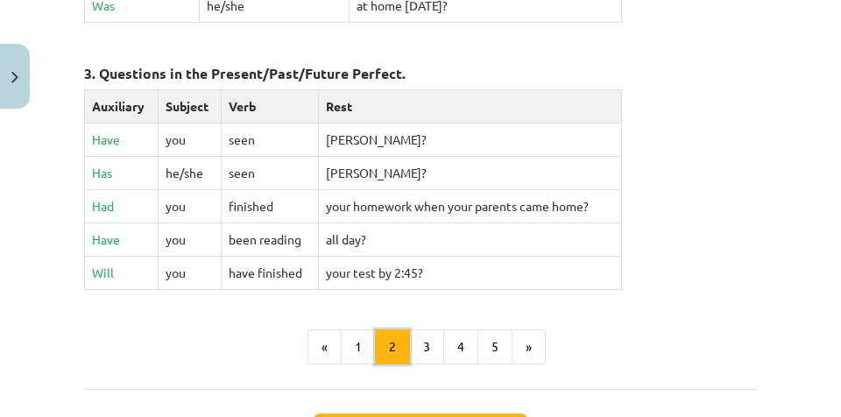
scroll to position [1063, 0]
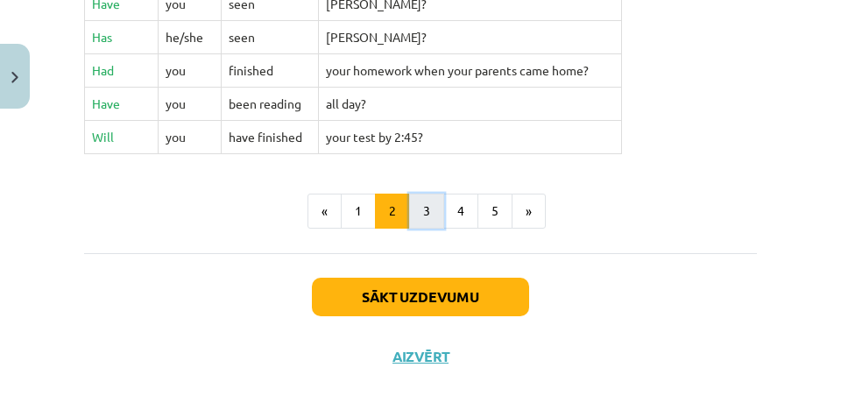
click at [436, 194] on button "3" at bounding box center [426, 211] width 35 height 35
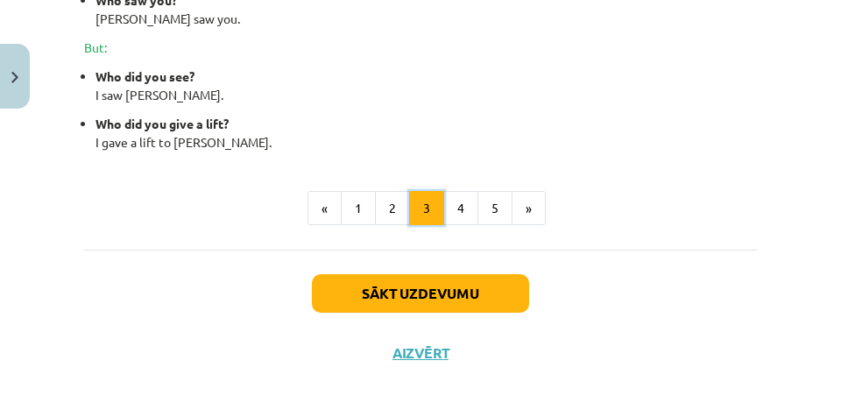
scroll to position [1054, 0]
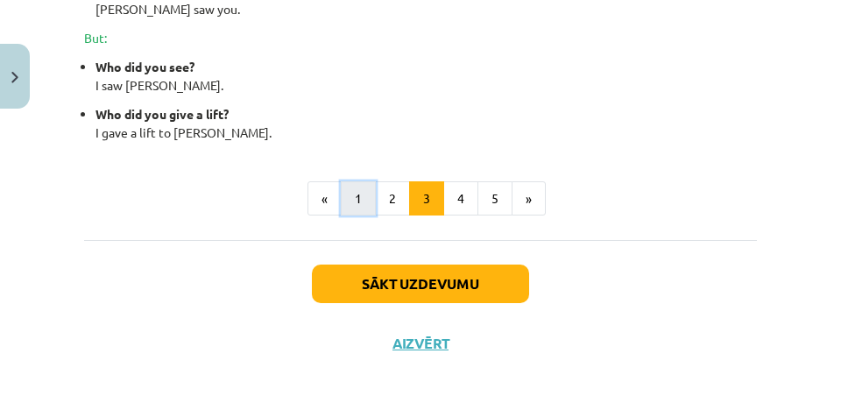
click at [350, 200] on button "1" at bounding box center [358, 198] width 35 height 35
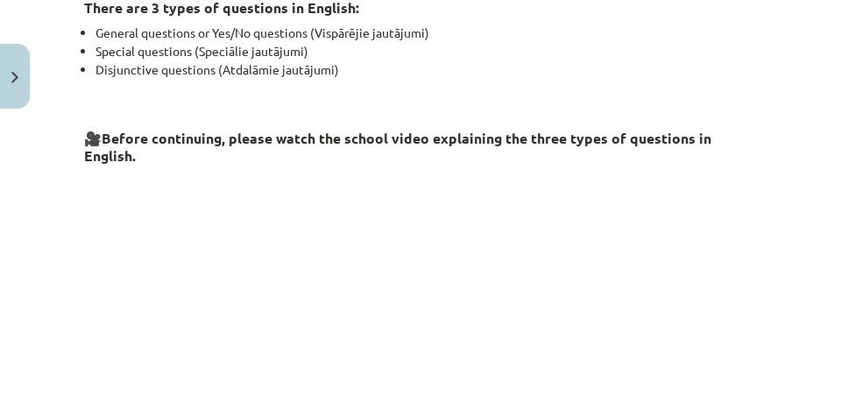
scroll to position [314, 0]
